Goal: Communication & Community: Answer question/provide support

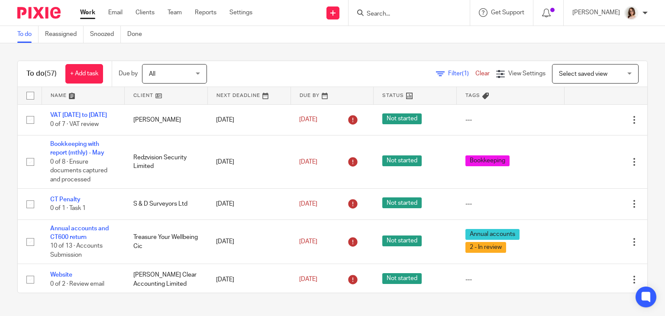
scroll to position [59, 0]
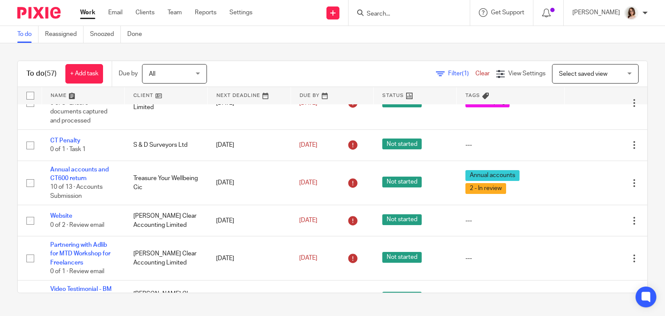
click at [382, 8] on form at bounding box center [412, 12] width 92 height 11
click at [386, 21] on div at bounding box center [408, 13] width 121 height 26
click at [380, 14] on input "Search" at bounding box center [405, 14] width 78 height 8
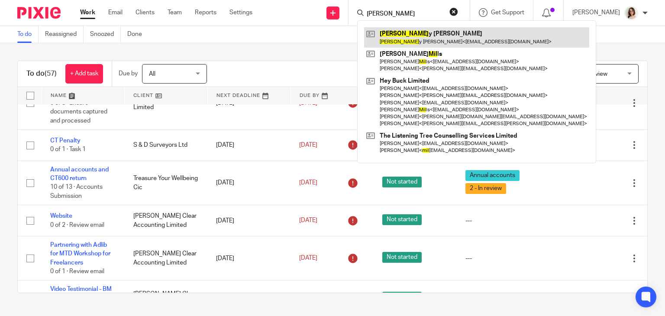
type input "[PERSON_NAME]"
click at [402, 37] on link at bounding box center [476, 37] width 225 height 20
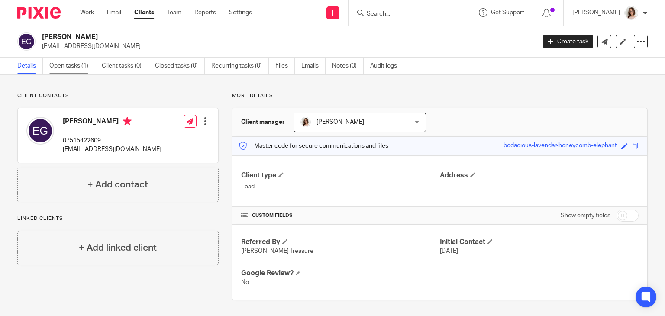
click at [62, 73] on link "Open tasks (1)" at bounding box center [72, 66] width 46 height 17
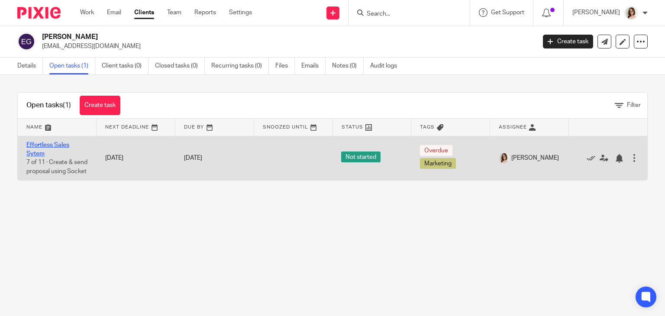
click at [33, 145] on link "Effortless Sales Sytem" at bounding box center [47, 149] width 43 height 15
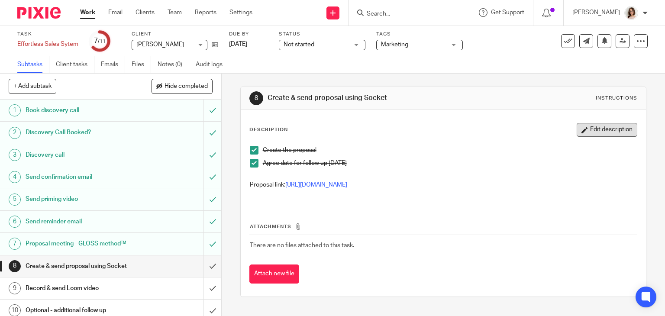
click at [607, 133] on button "Edit description" at bounding box center [606, 130] width 61 height 14
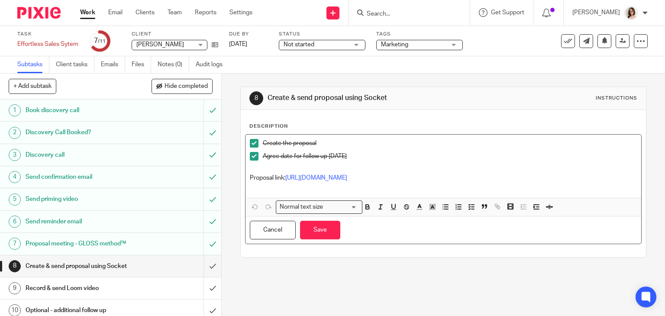
click at [514, 182] on p "Proposal link: https://app.usesocket.com/portal/proposal/01k1wkrkrzv7tcc8h3rgyp…" at bounding box center [443, 177] width 387 height 9
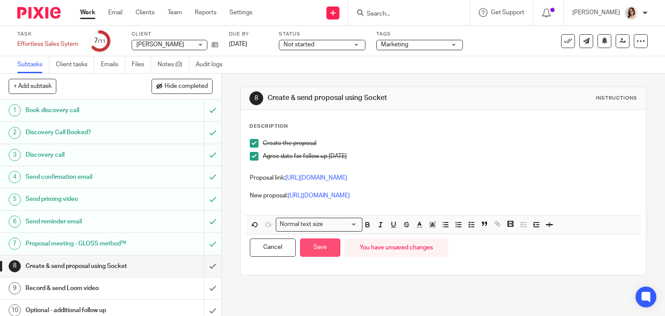
click at [327, 257] on button "Save" at bounding box center [320, 247] width 40 height 19
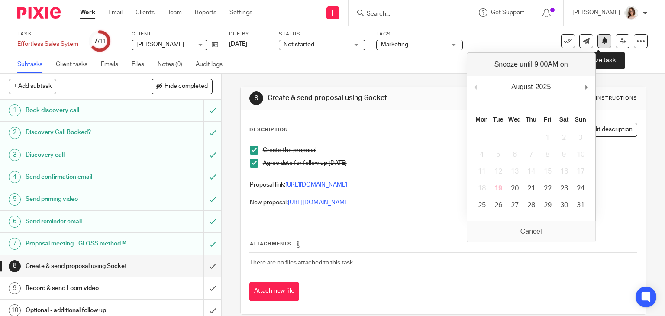
click at [601, 44] on icon at bounding box center [604, 40] width 6 height 6
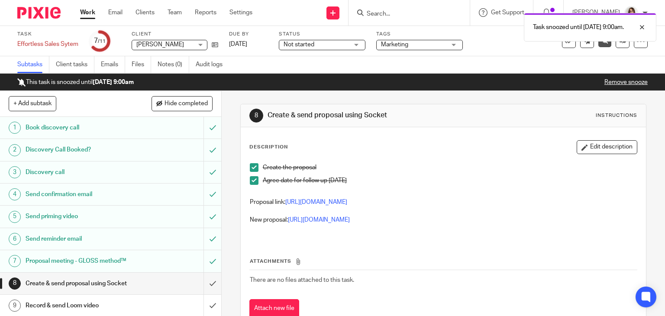
click at [83, 9] on link "Work" at bounding box center [87, 12] width 15 height 9
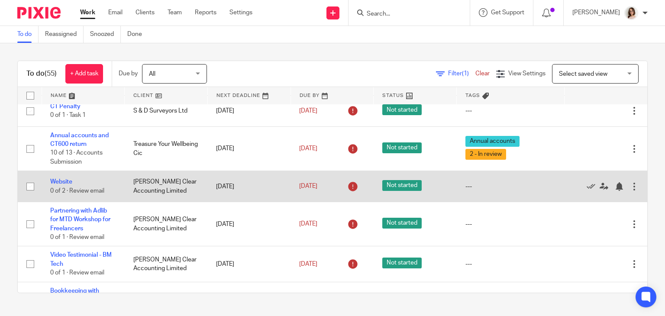
scroll to position [123, 0]
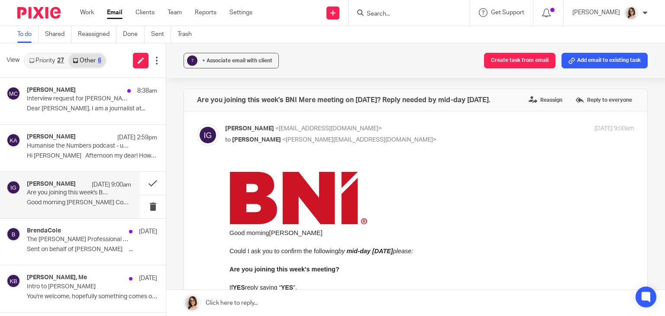
click at [114, 14] on link "Email" at bounding box center [115, 12] width 16 height 9
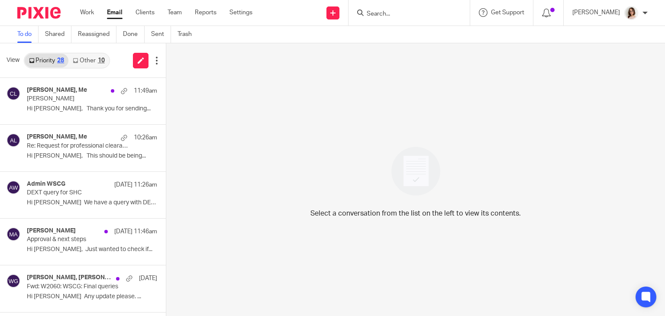
click at [87, 64] on link "Other 10" at bounding box center [88, 61] width 40 height 14
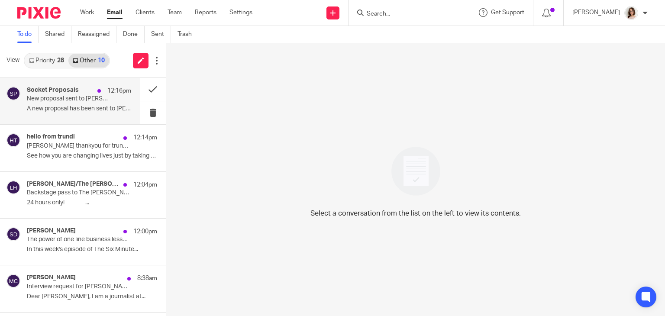
click at [76, 102] on p "New proposal sent to Emily Glancy" at bounding box center [68, 98] width 83 height 7
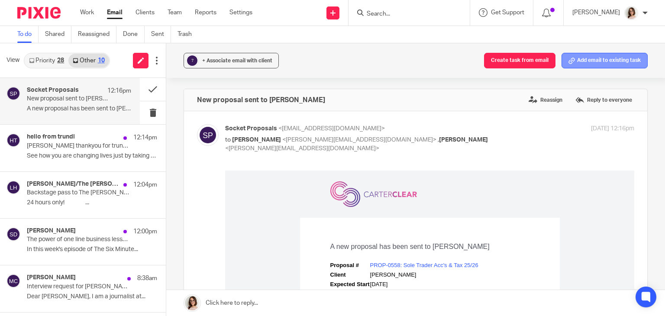
click at [590, 56] on button "Add email to existing task" at bounding box center [604, 61] width 86 height 16
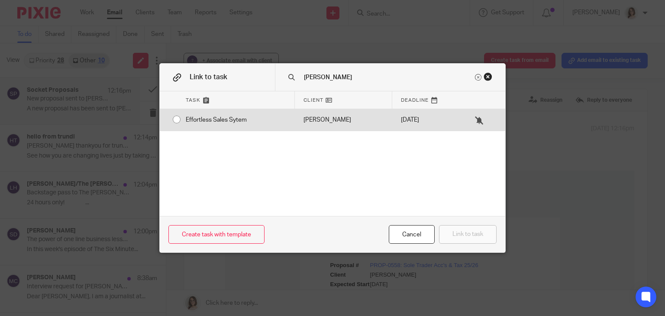
type input "emily"
click at [171, 119] on input "radio" at bounding box center [176, 119] width 16 height 16
radio input "false"
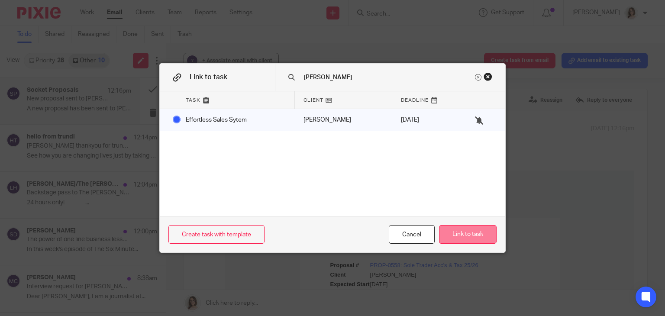
click at [463, 230] on button "Link to task" at bounding box center [468, 234] width 58 height 19
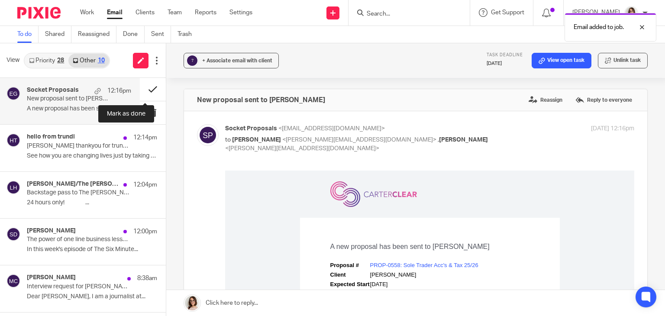
click at [145, 87] on button at bounding box center [153, 89] width 26 height 23
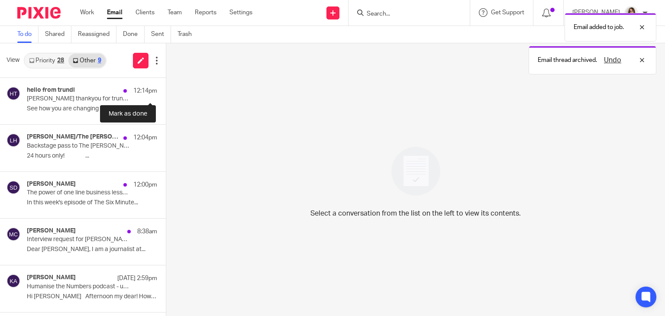
click at [166, 87] on button at bounding box center [169, 89] width 7 height 23
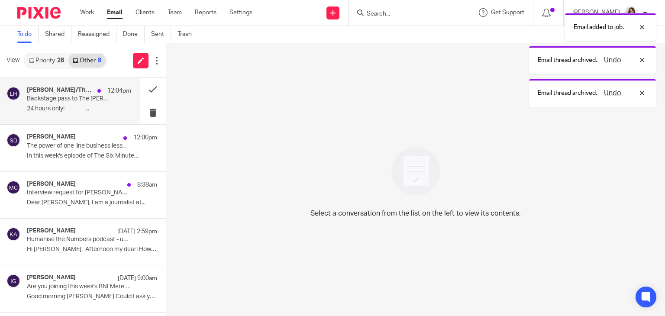
click at [116, 93] on p "12:04pm" at bounding box center [119, 91] width 24 height 9
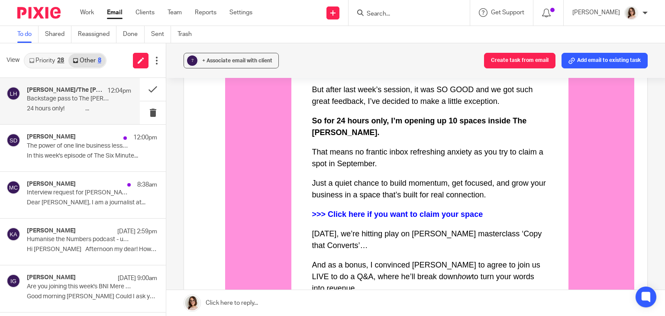
scroll to position [169, 0]
click at [144, 88] on button at bounding box center [153, 89] width 26 height 23
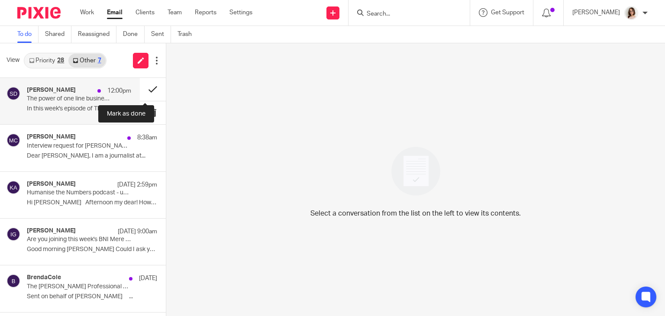
click at [141, 85] on button at bounding box center [153, 89] width 26 height 23
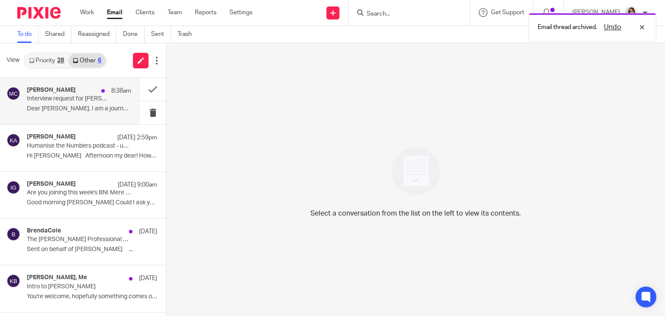
click at [80, 115] on div "[PERSON_NAME] 8:38am Interview request for [PERSON_NAME] AAT Award winner Dear …" at bounding box center [79, 101] width 104 height 29
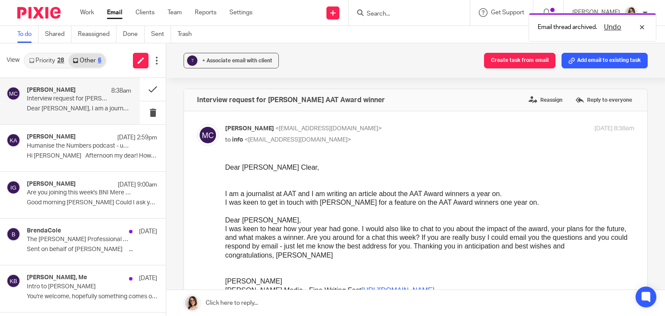
scroll to position [0, 0]
click at [116, 13] on link "Email" at bounding box center [115, 12] width 16 height 9
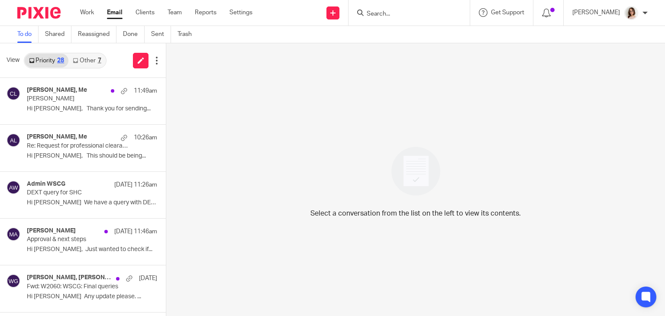
click at [80, 63] on link "Other 7" at bounding box center [86, 61] width 37 height 14
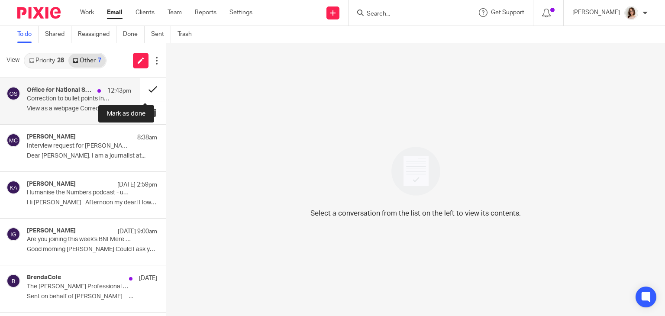
click at [144, 92] on button at bounding box center [153, 89] width 26 height 23
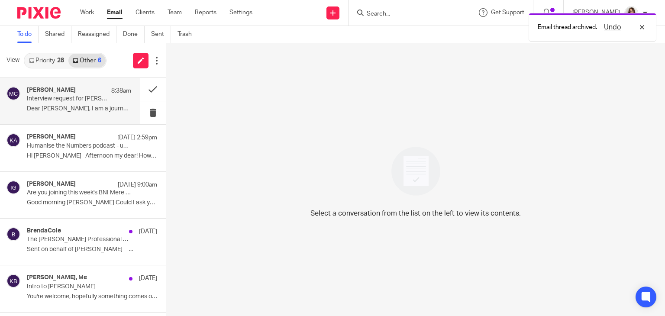
click at [77, 120] on div "[PERSON_NAME] 8:38am Interview request for [PERSON_NAME] AAT Award winner Dear …" at bounding box center [70, 101] width 140 height 46
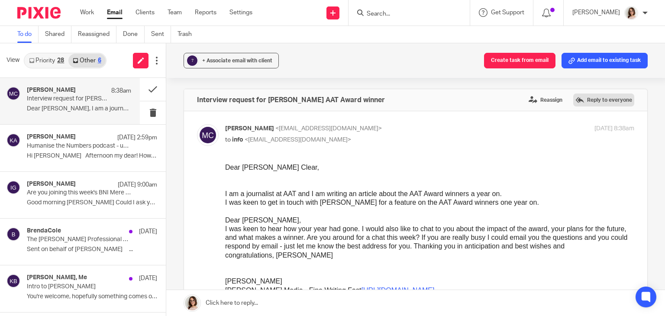
click at [583, 98] on label "Reply to everyone" at bounding box center [603, 99] width 61 height 13
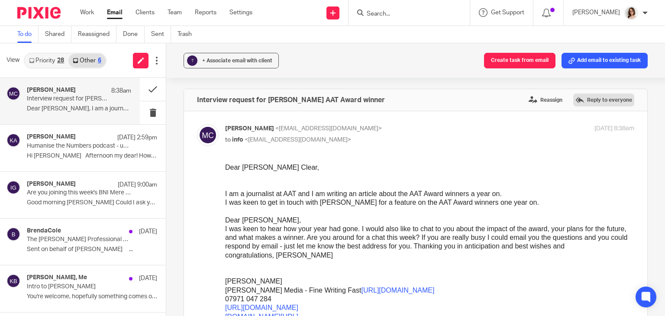
scroll to position [321, 0]
